Goal: Information Seeking & Learning: Find specific fact

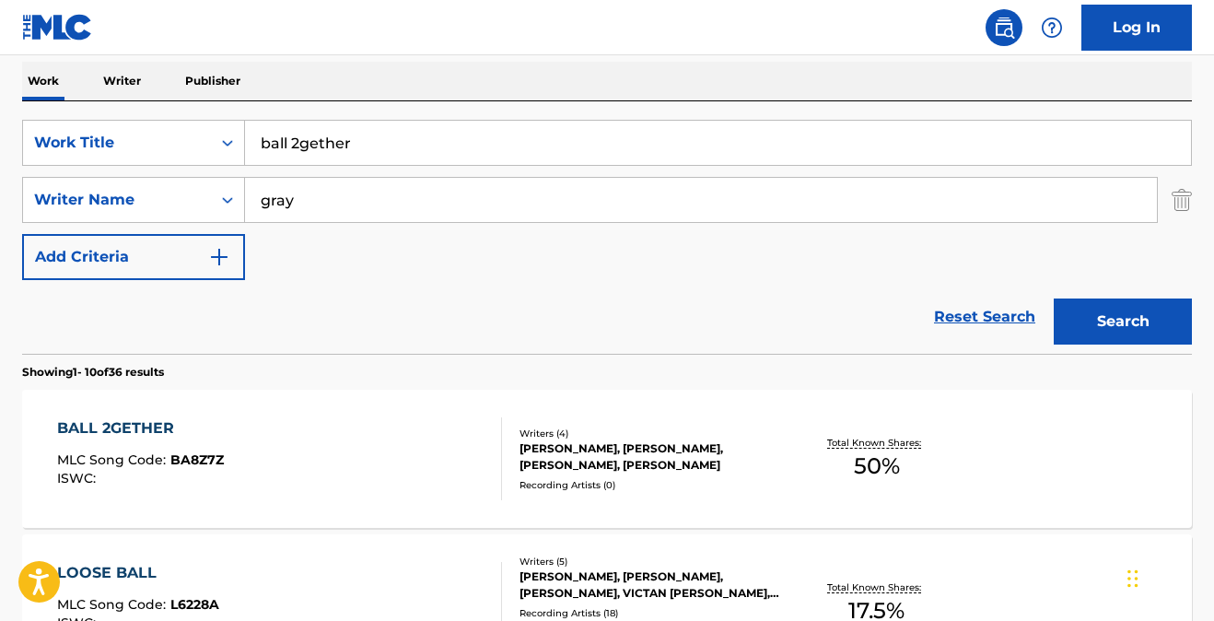
drag, startPoint x: 370, startPoint y: 144, endPoint x: 136, endPoint y: 115, distance: 235.7
click at [137, 115] on div "SearchWithCriteria98f229b0-eb13-456e-9672-da87650d466b Work Title ball 2gether …" at bounding box center [607, 227] width 1170 height 252
type input "show me the way"
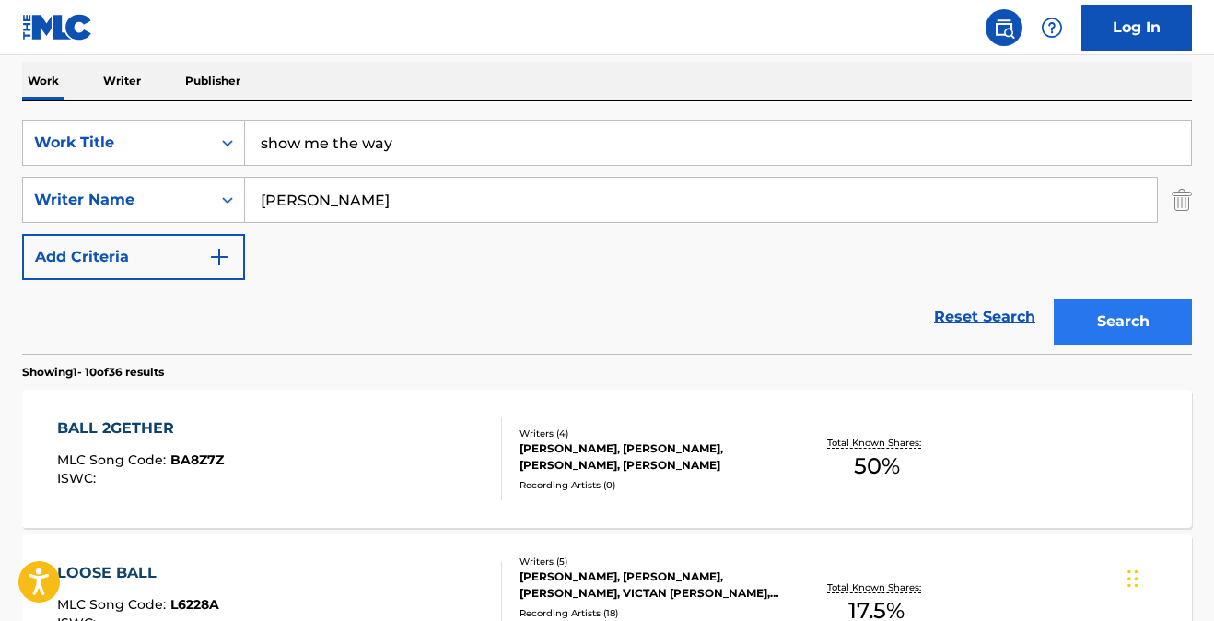
type input "[PERSON_NAME]"
click at [1070, 315] on button "Search" at bounding box center [1123, 321] width 138 height 46
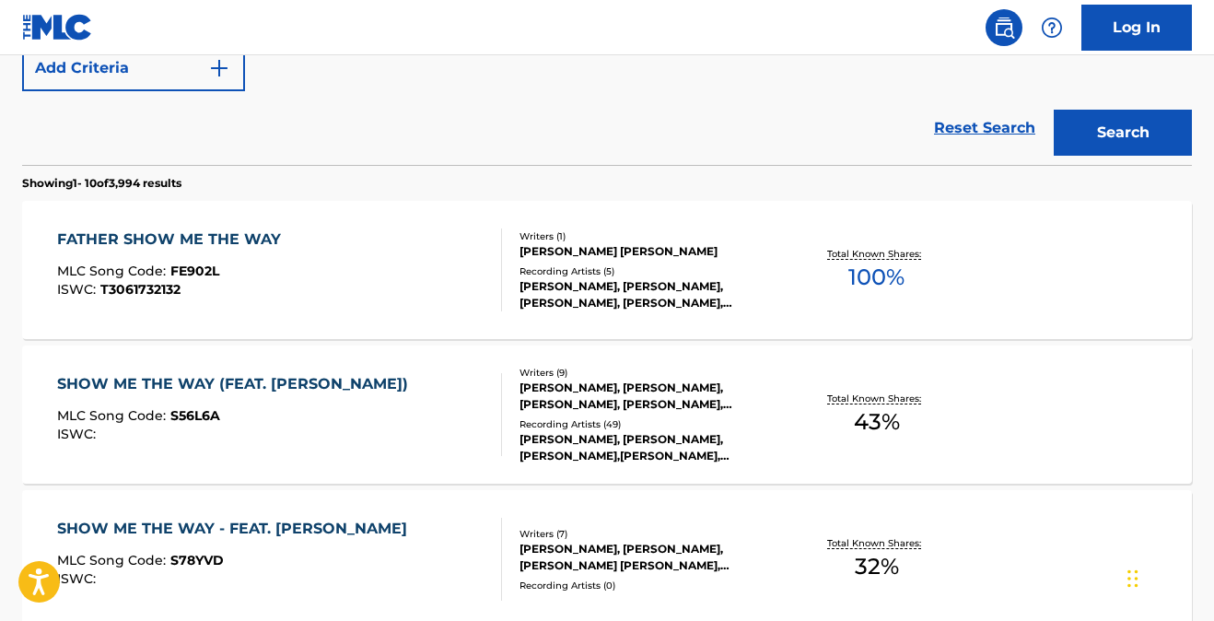
scroll to position [505, 0]
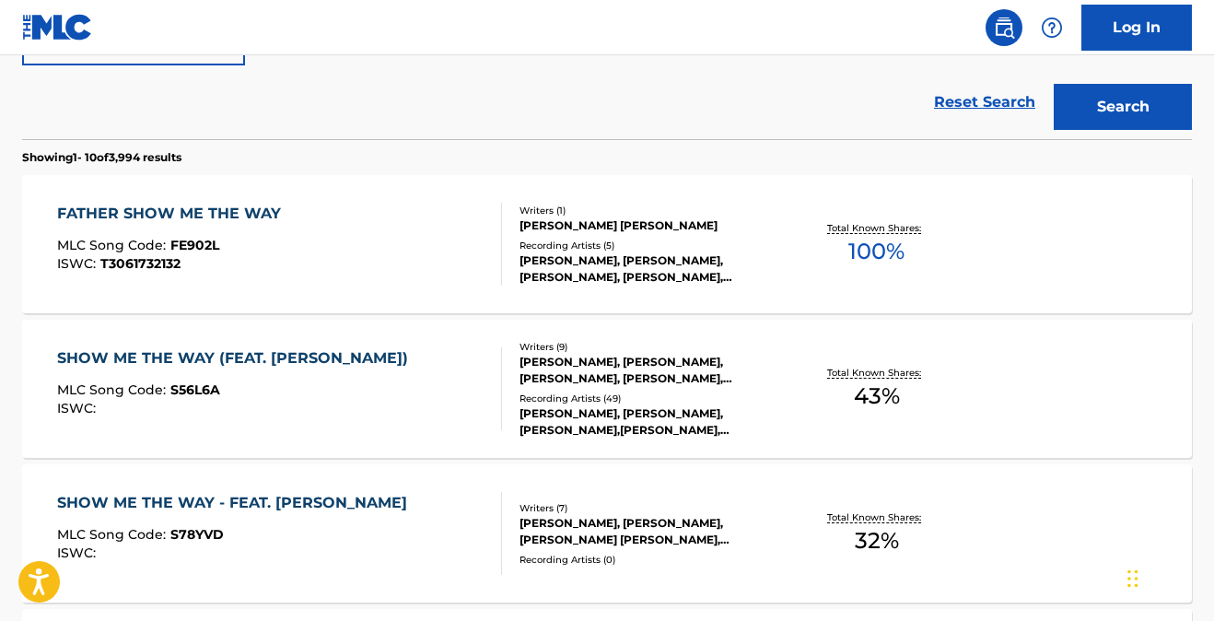
click at [138, 360] on div "SHOW ME THE WAY (FEAT. [PERSON_NAME])" at bounding box center [237, 358] width 360 height 22
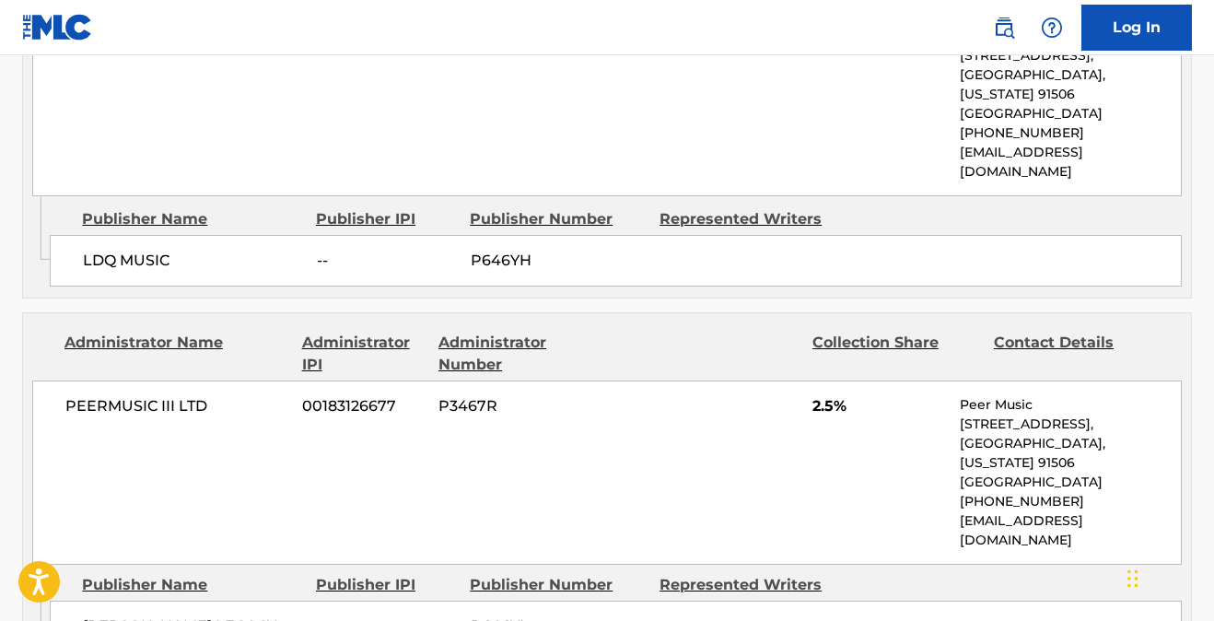
scroll to position [4223, 0]
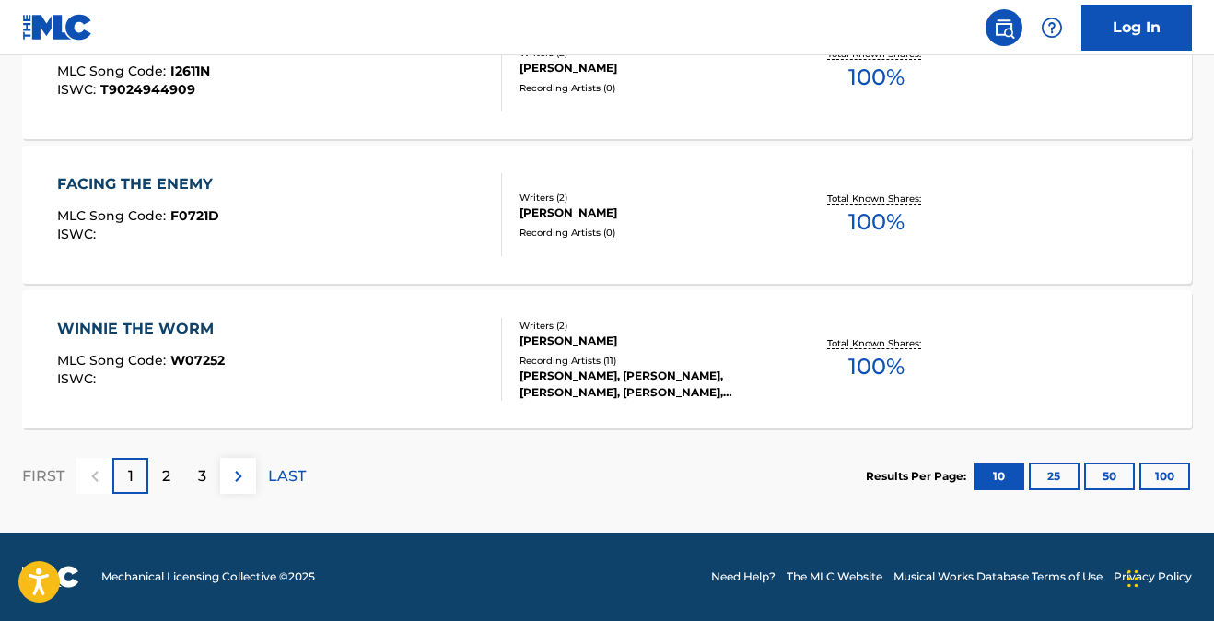
scroll to position [610, 0]
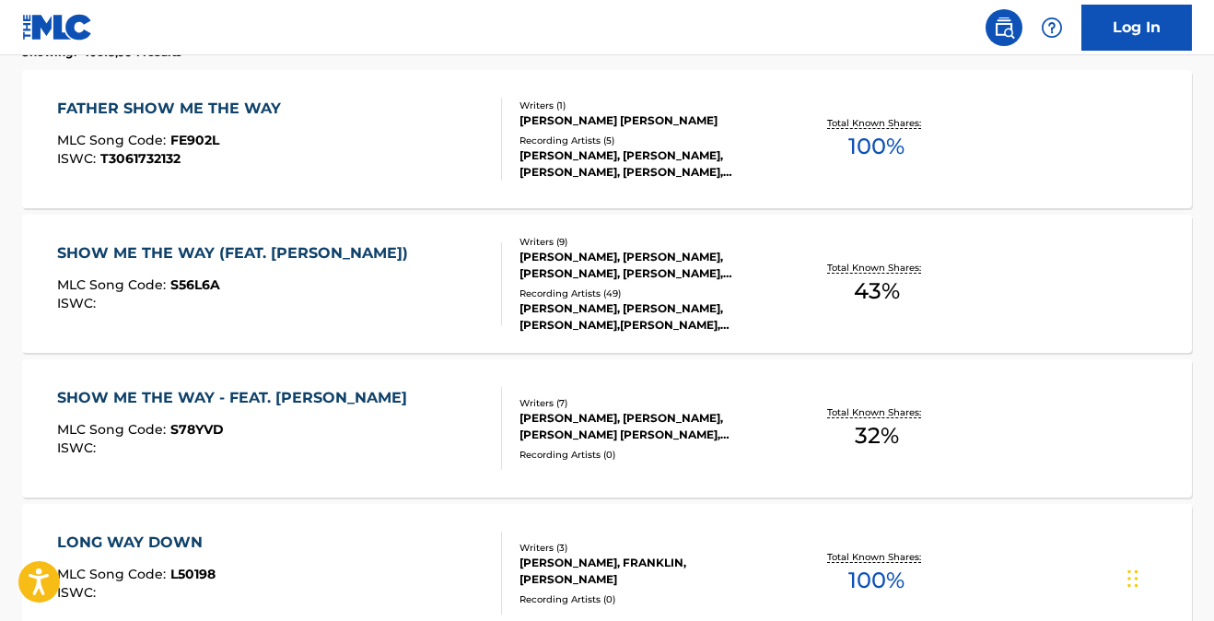
click at [299, 392] on div "SHOW ME THE WAY - FEAT. [PERSON_NAME]" at bounding box center [236, 398] width 359 height 22
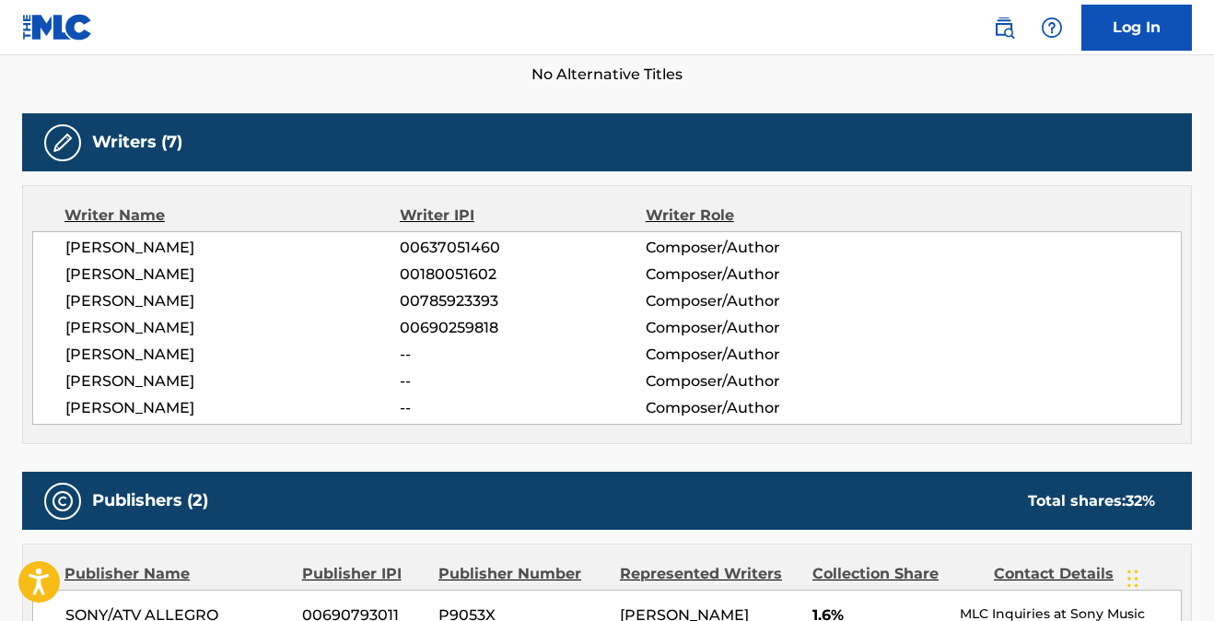
scroll to position [558, 0]
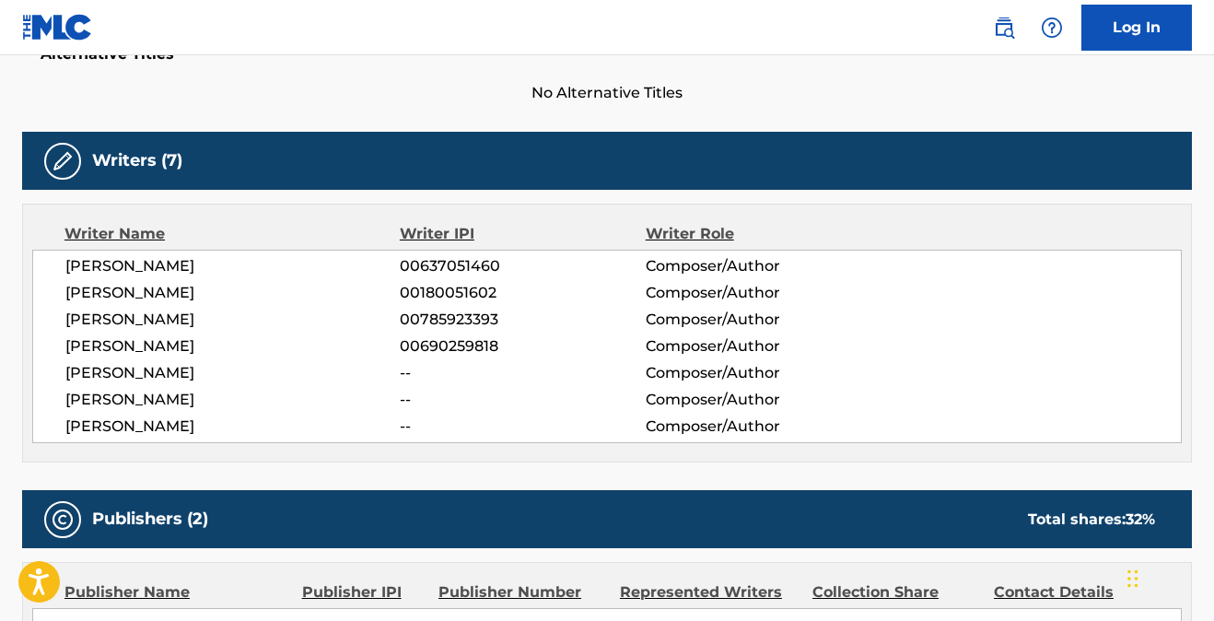
click at [227, 462] on div "Writer Name Writer IPI Writer Role [PERSON_NAME] 00637051460 Composer/Author [P…" at bounding box center [607, 333] width 1170 height 259
